Goal: Information Seeking & Learning: Learn about a topic

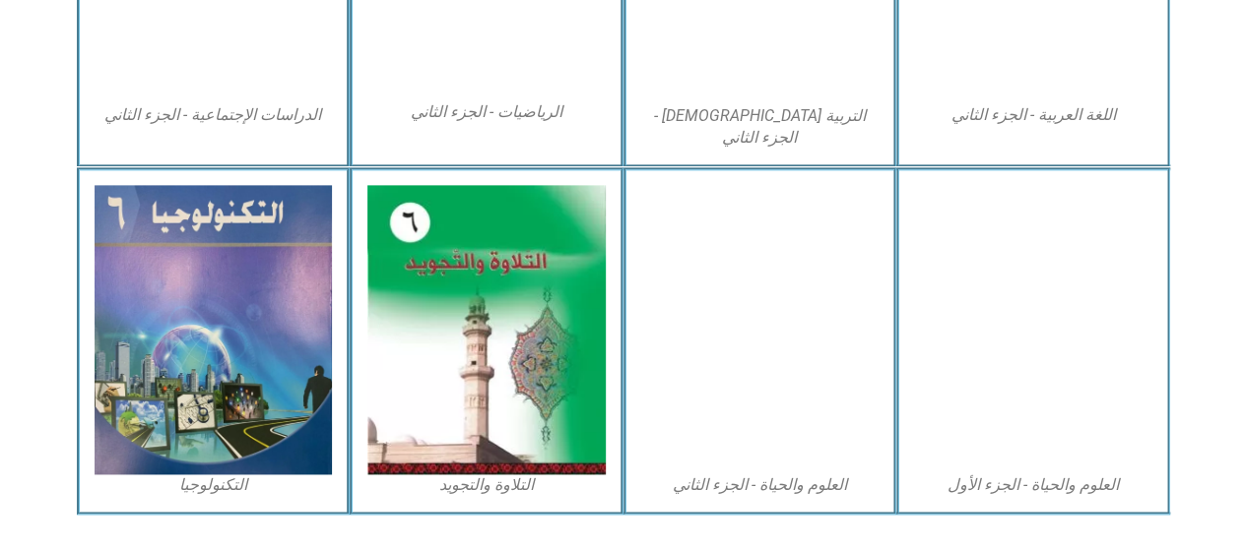
scroll to position [1206, 0]
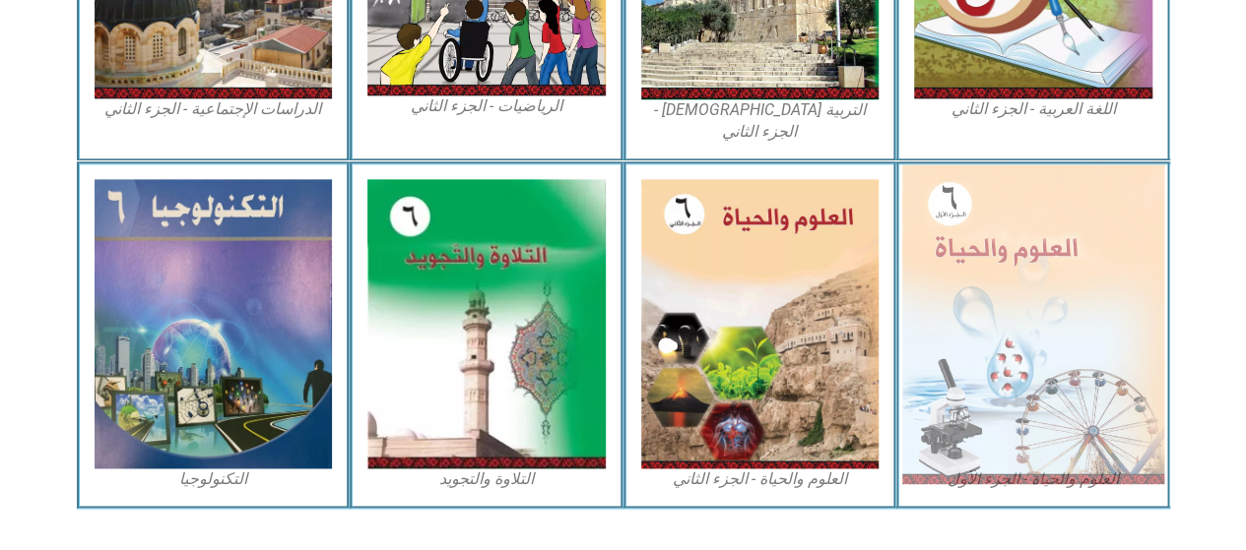
click at [1083, 398] on img at bounding box center [1033, 323] width 262 height 319
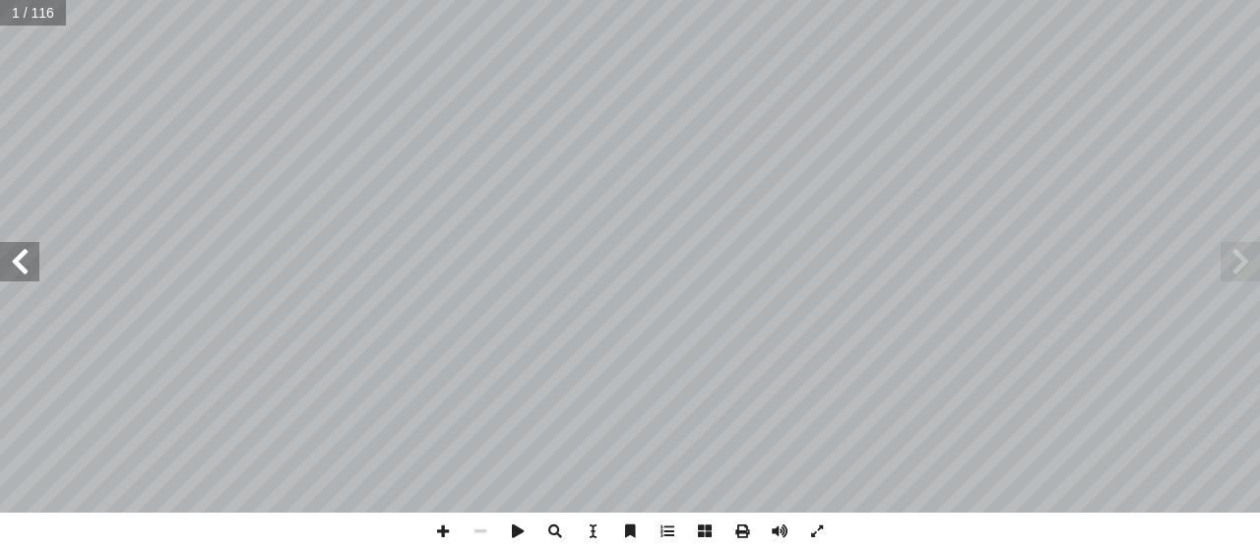
click at [18, 268] on span at bounding box center [19, 261] width 39 height 39
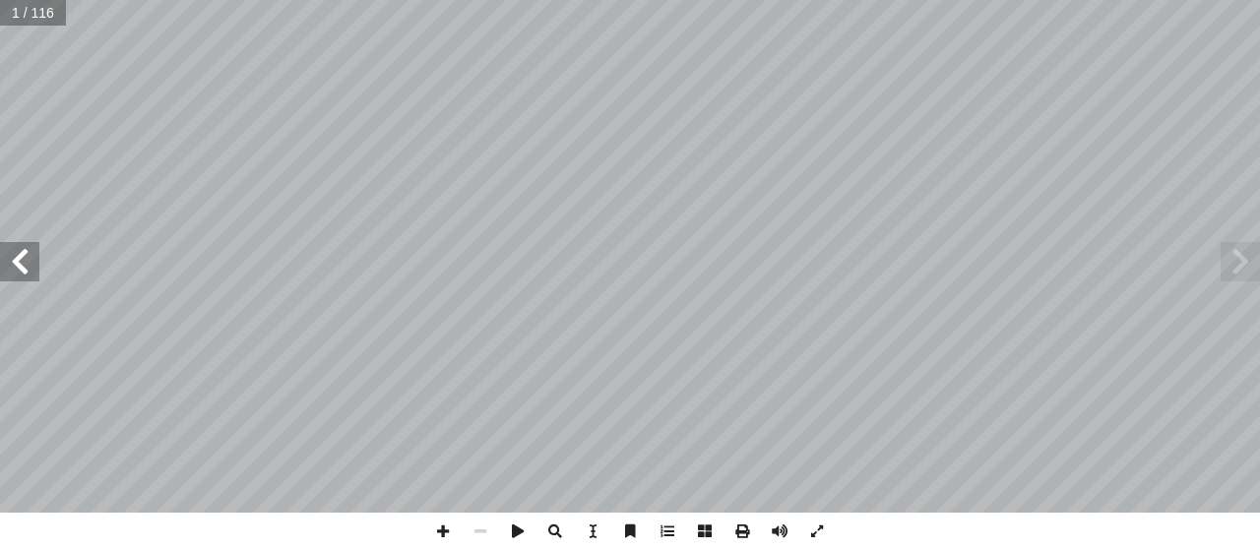
click at [18, 268] on span at bounding box center [19, 261] width 39 height 39
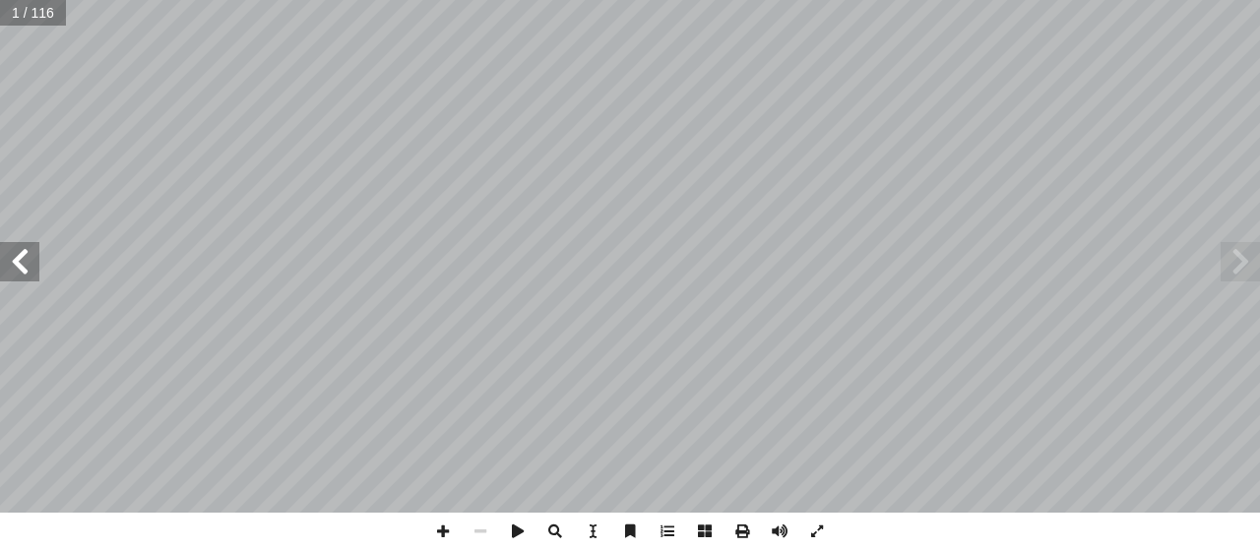
click at [18, 268] on span at bounding box center [19, 261] width 39 height 39
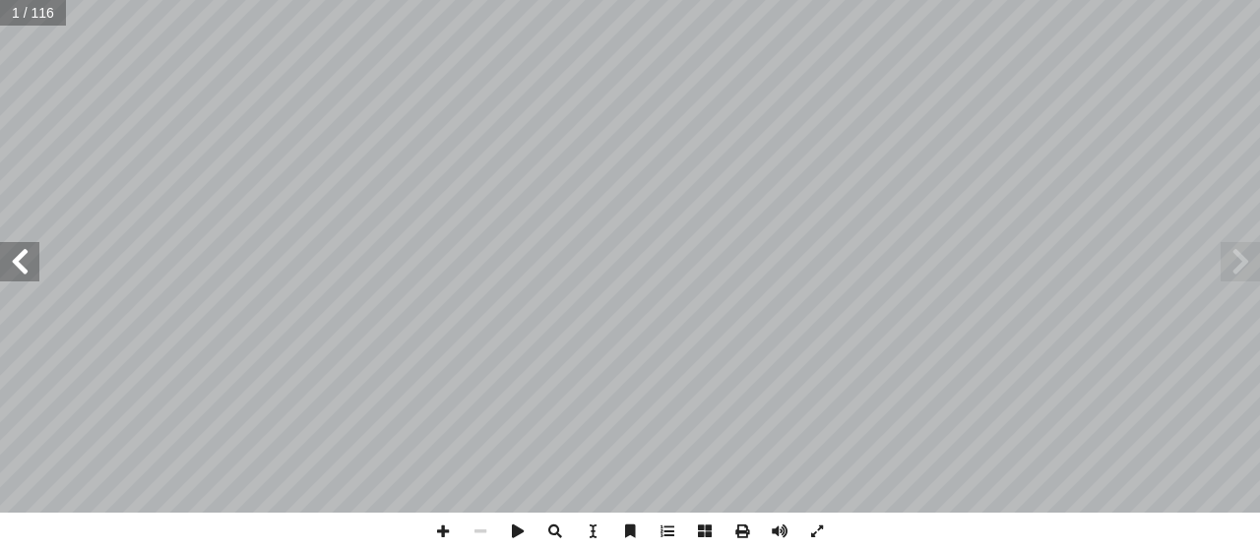
click at [18, 268] on span at bounding box center [19, 261] width 39 height 39
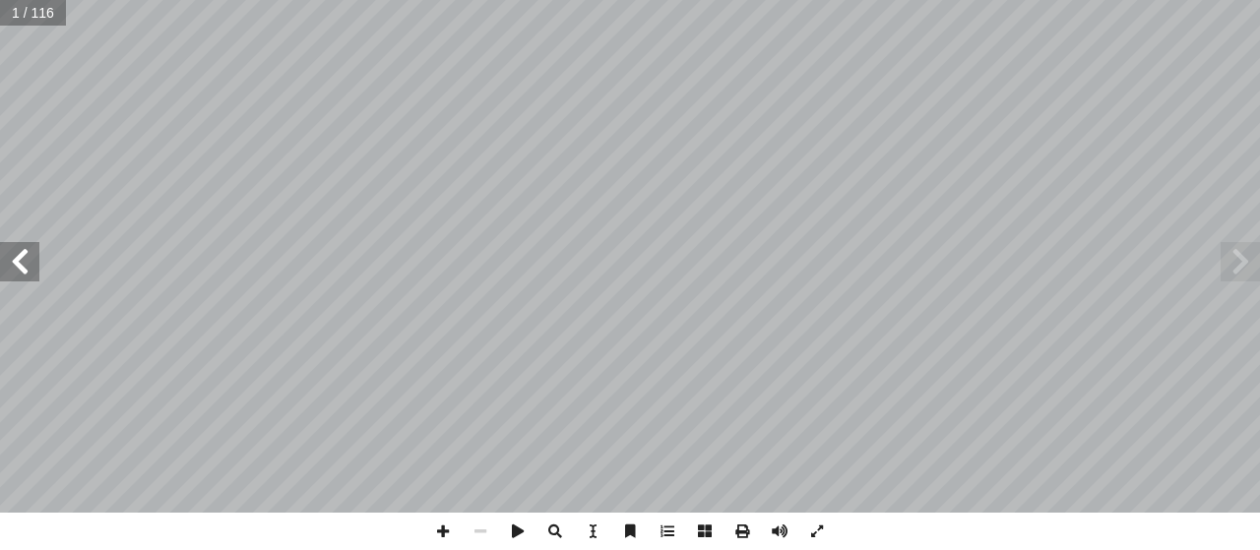
click at [18, 268] on span at bounding box center [19, 261] width 39 height 39
click at [28, 266] on span at bounding box center [19, 261] width 39 height 39
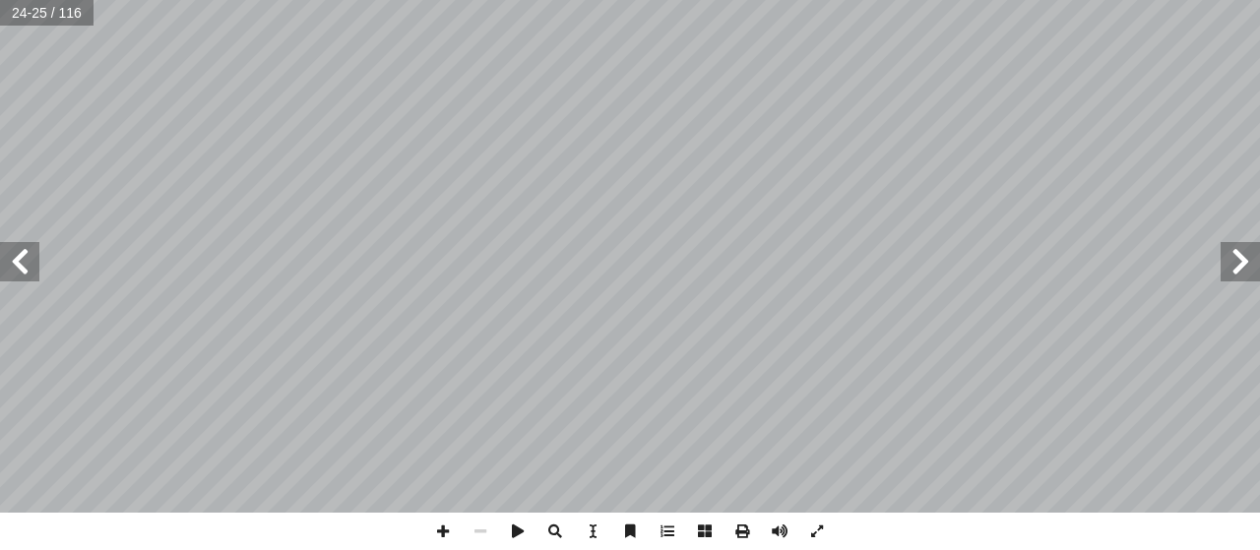
click at [28, 266] on span at bounding box center [19, 261] width 39 height 39
click at [830, 0] on html "الصفحة الرئيسية الصف الأول الصف الثاني الصف الثالث الصف الرابع الصف الخامس الصف…" at bounding box center [630, 89] width 1260 height 179
click at [25, 271] on span at bounding box center [19, 261] width 39 height 39
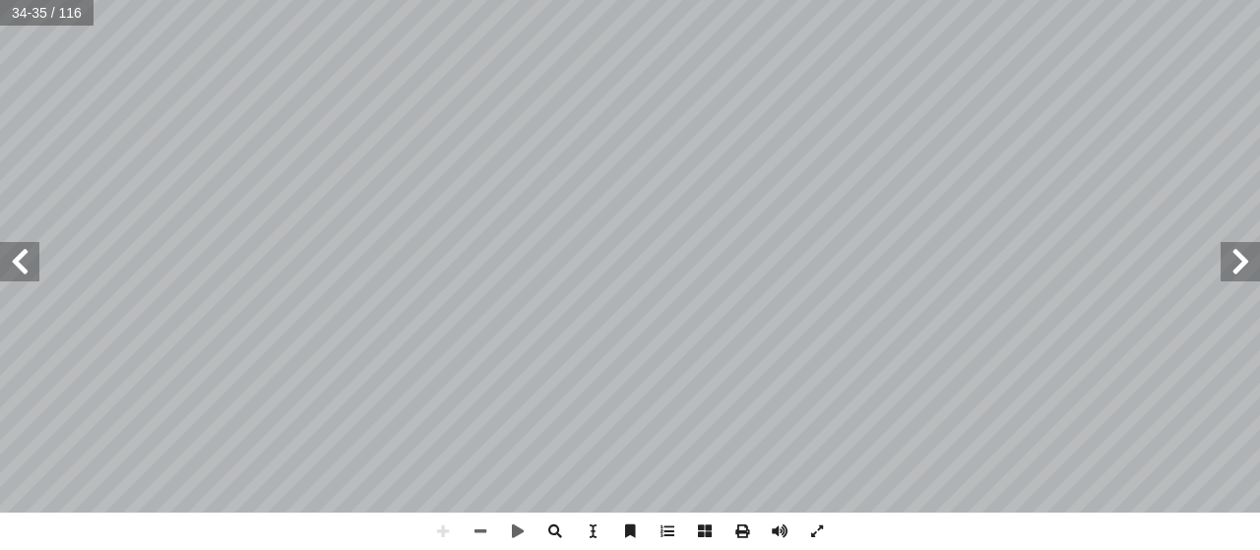
click at [849, 0] on html "الصفحة الرئيسية الصف الأول الصف الثاني الصف الثالث الصف الرابع الصف الخامس الصف…" at bounding box center [630, 89] width 1260 height 179
